Goal: Navigation & Orientation: Find specific page/section

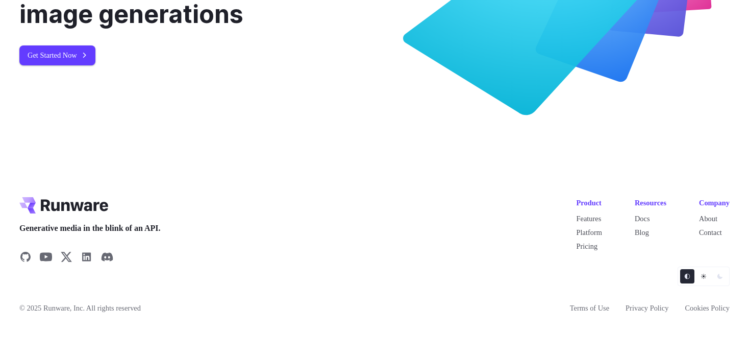
scroll to position [3946, 0]
click at [709, 217] on link "About" at bounding box center [708, 218] width 18 height 8
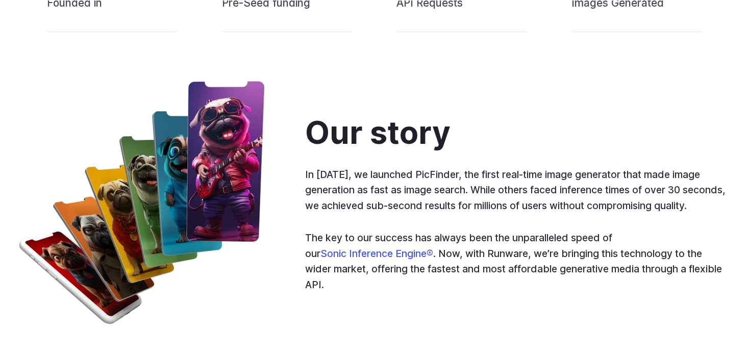
scroll to position [489, 0]
